Goal: Find specific page/section: Find specific page/section

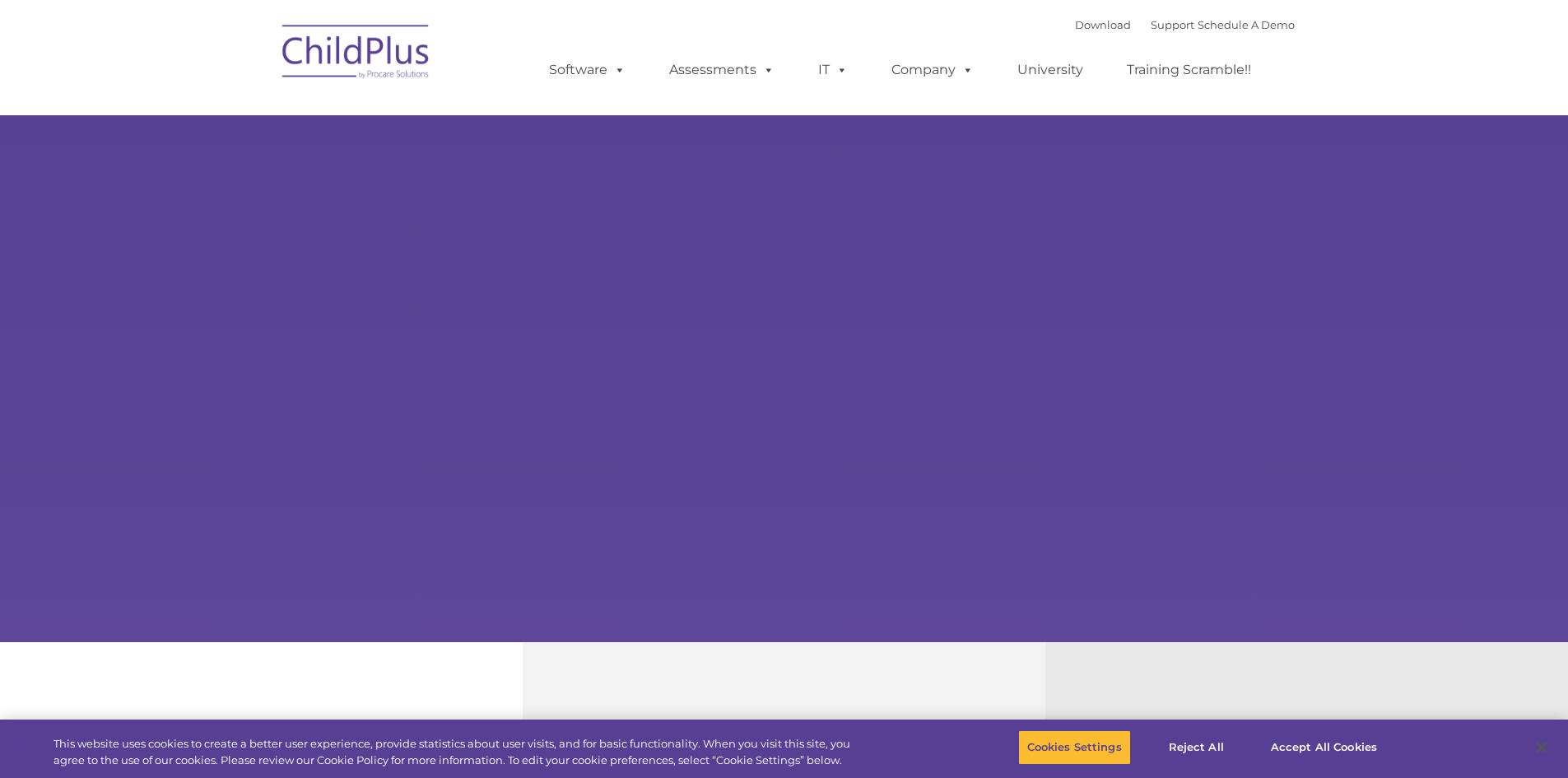
select select "MEDIUM"
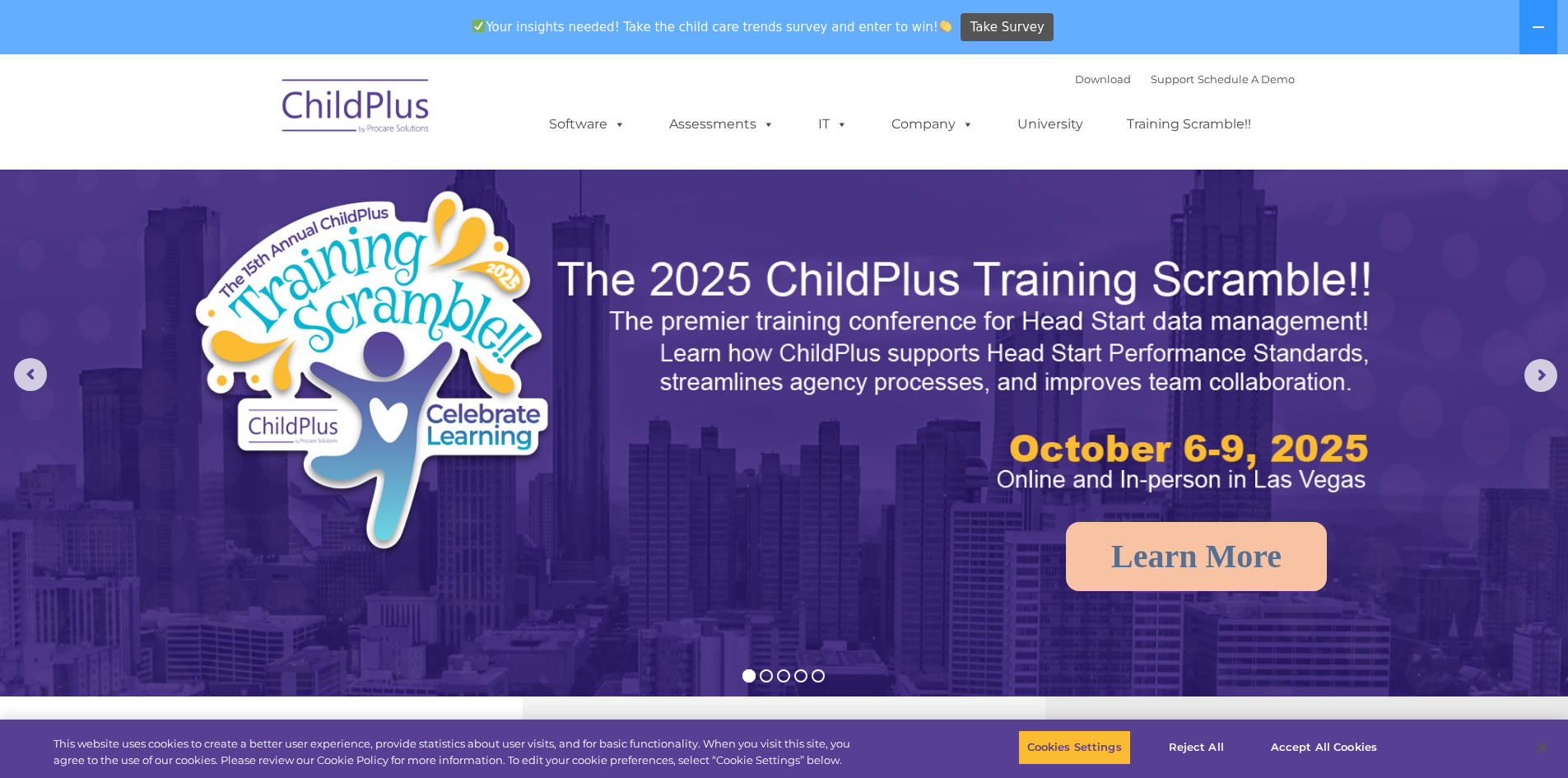
click at [391, 98] on img at bounding box center [356, 109] width 165 height 82
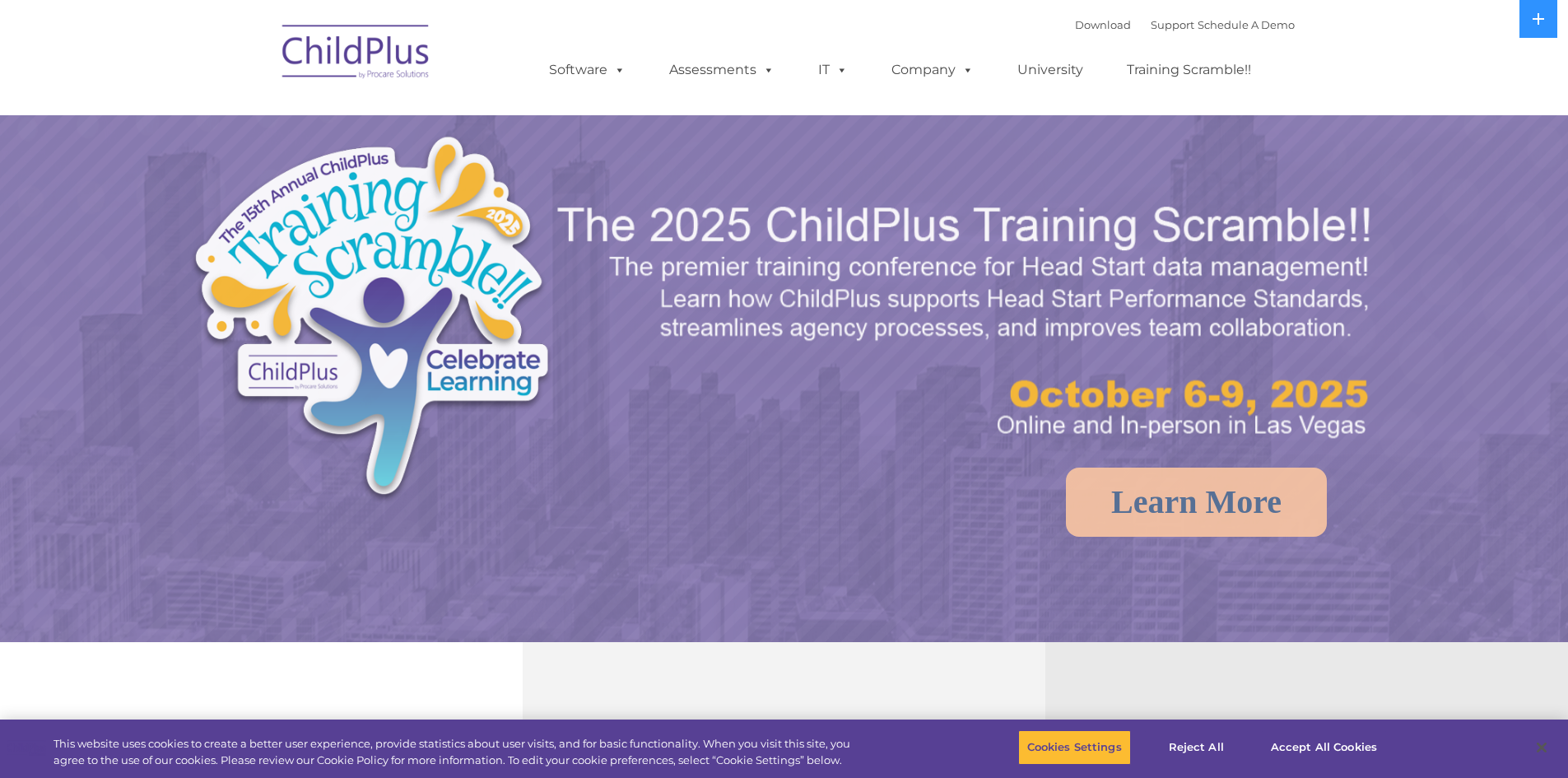
select select "MEDIUM"
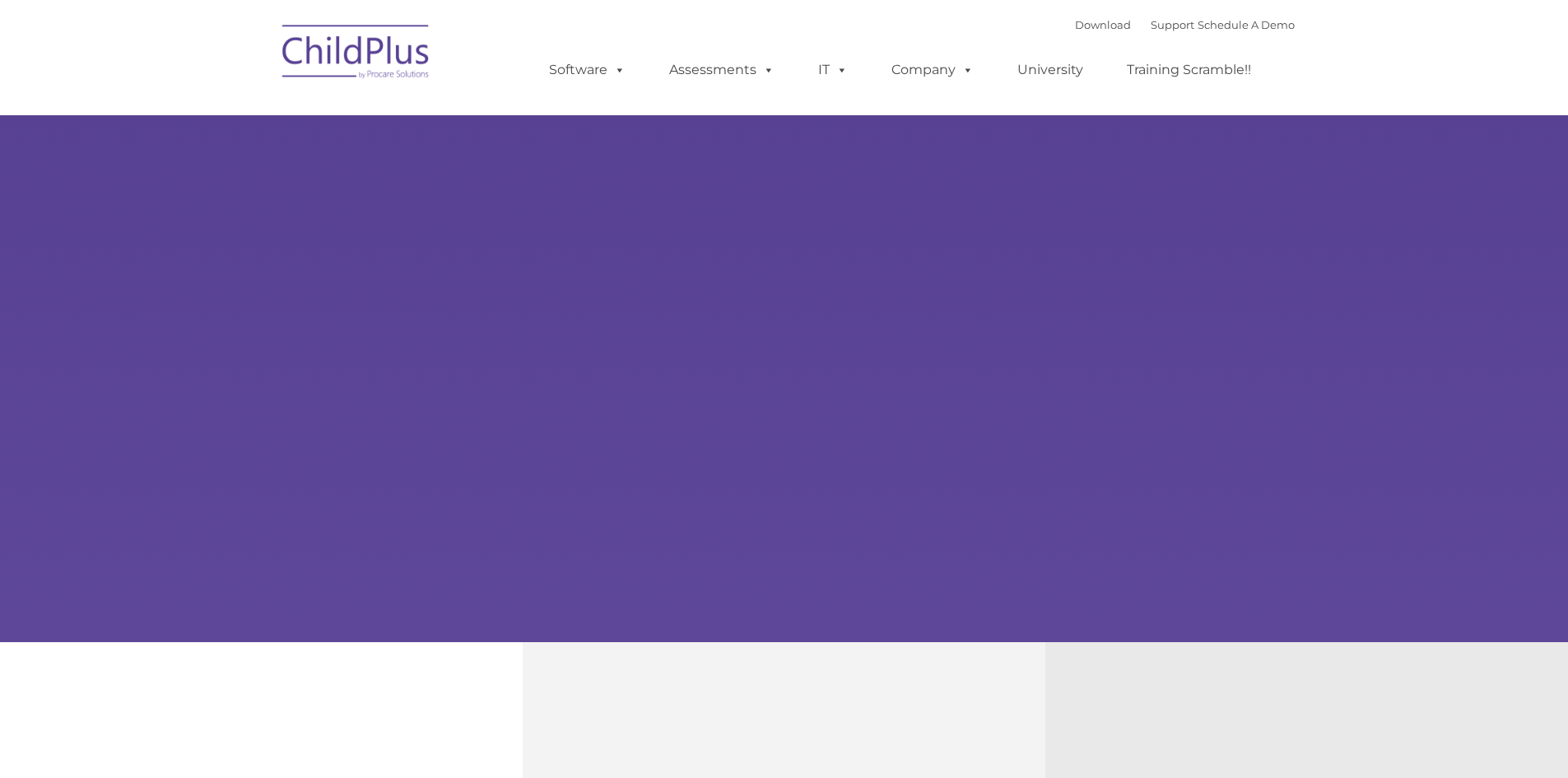
type input ""
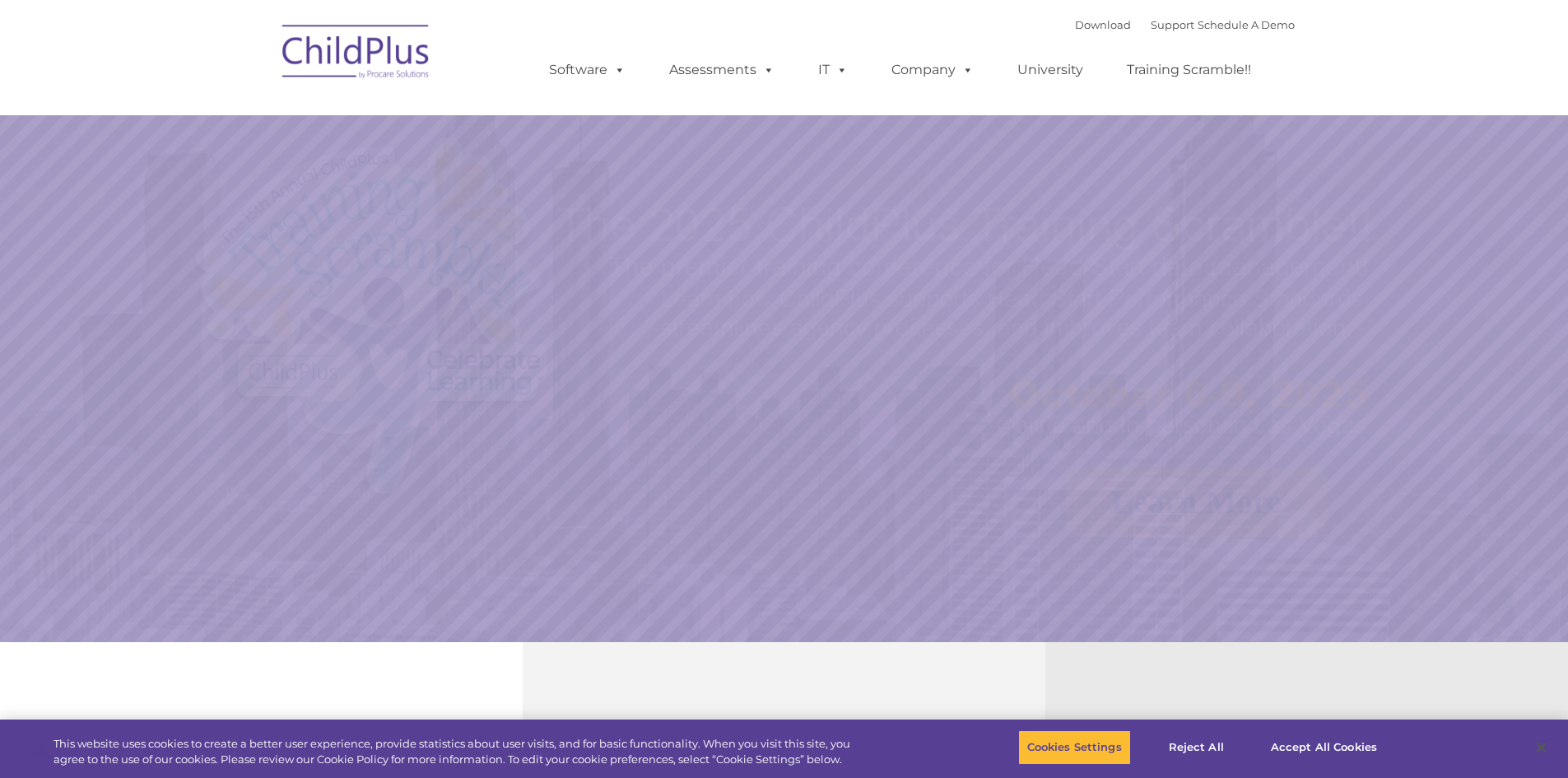
select select "MEDIUM"
